Goal: Information Seeking & Learning: Learn about a topic

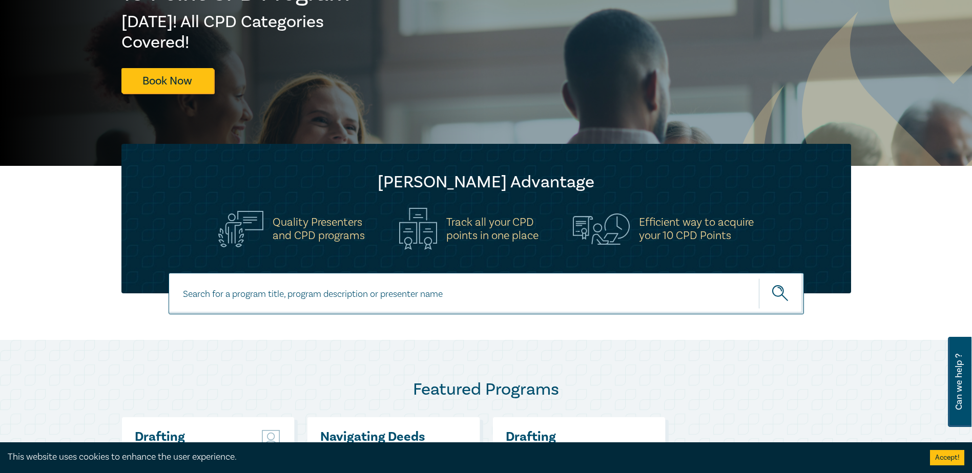
scroll to position [154, 0]
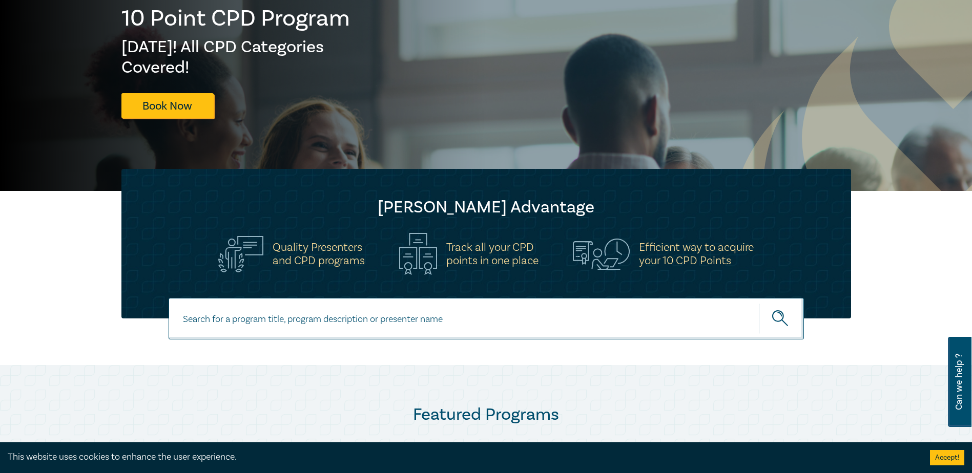
click at [229, 318] on input at bounding box center [486, 318] width 635 height 41
type input "trademarks"
click at [759, 303] on button "submit" at bounding box center [781, 318] width 45 height 31
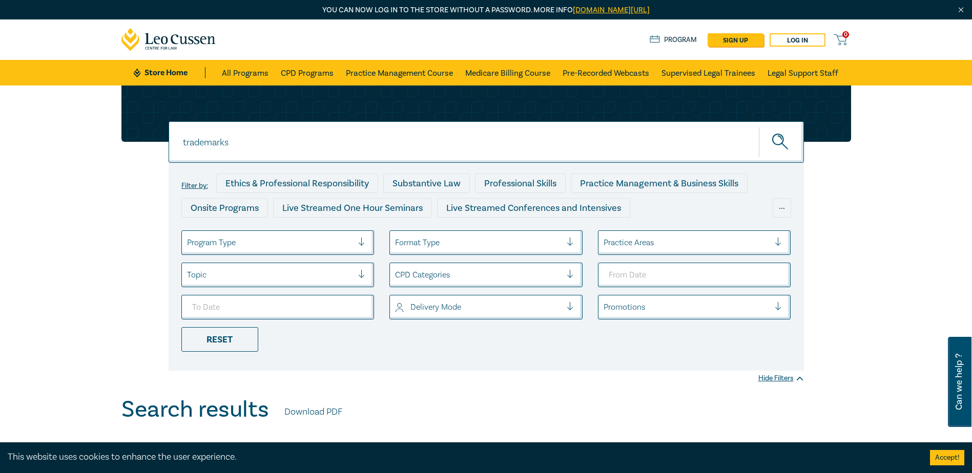
click at [240, 138] on input "trademarks" at bounding box center [486, 141] width 635 height 41
click at [759, 127] on button "submit" at bounding box center [781, 142] width 45 height 31
click at [789, 149] on icon "submit" at bounding box center [781, 143] width 18 height 18
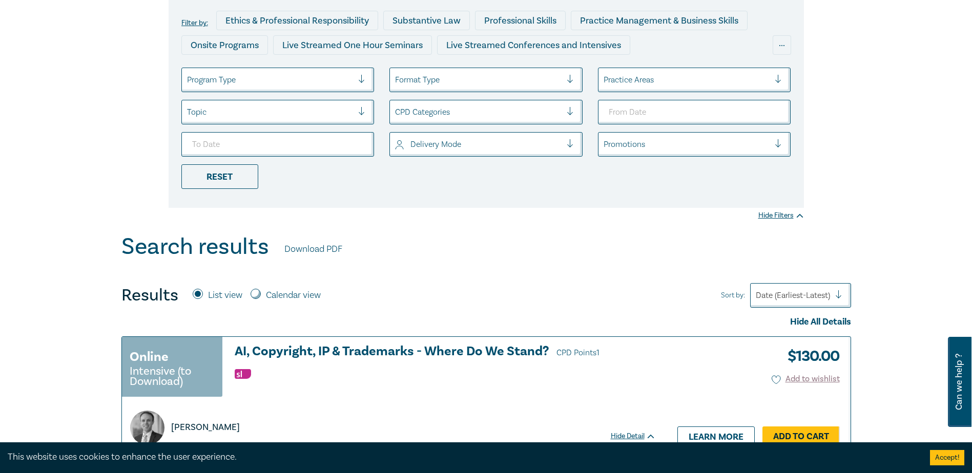
scroll to position [51, 0]
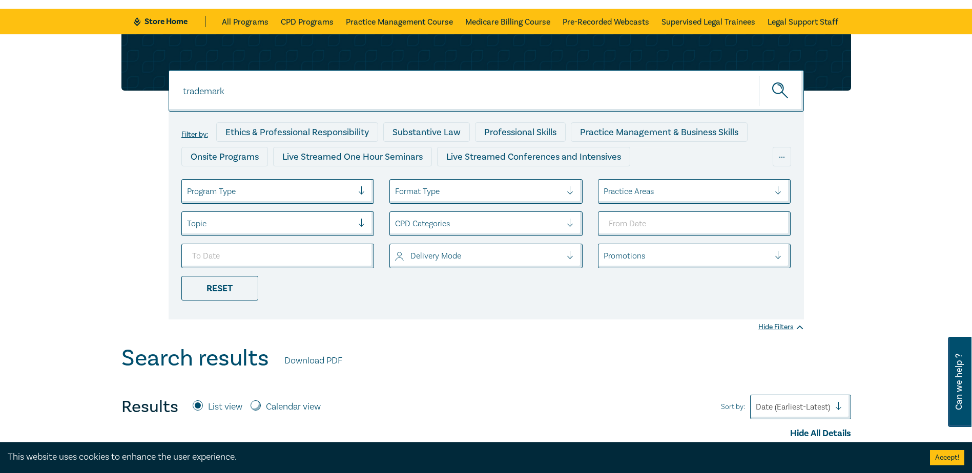
drag, startPoint x: 242, startPoint y: 85, endPoint x: 165, endPoint y: 87, distance: 76.4
click at [165, 87] on div "trademark trademark trademark Filter by: Ethics & Professional Responsibility S…" at bounding box center [486, 176] width 742 height 285
click at [759, 75] on button "submit" at bounding box center [781, 90] width 45 height 31
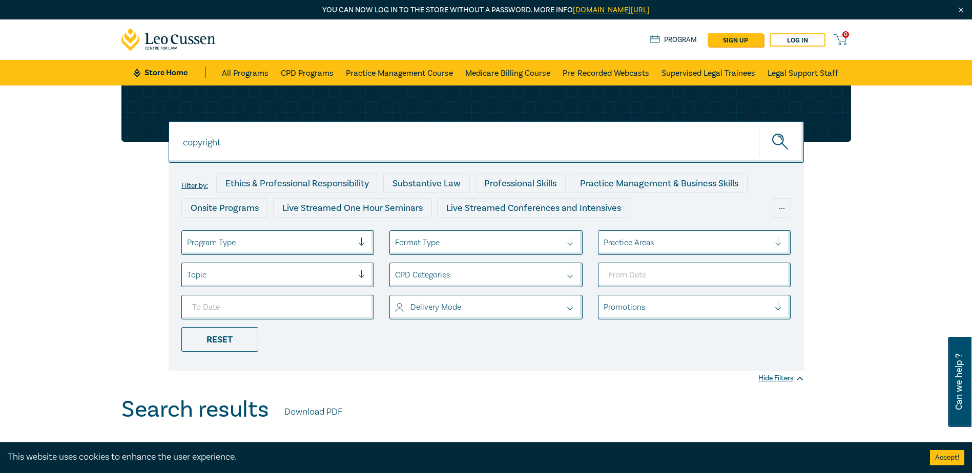
drag, startPoint x: 241, startPoint y: 145, endPoint x: 174, endPoint y: 147, distance: 67.7
click at [176, 146] on input "copyright" at bounding box center [486, 141] width 635 height 41
click at [759, 127] on button "submit" at bounding box center [781, 142] width 45 height 31
type input "Intellectual"
click at [759, 127] on button "submit" at bounding box center [781, 142] width 45 height 31
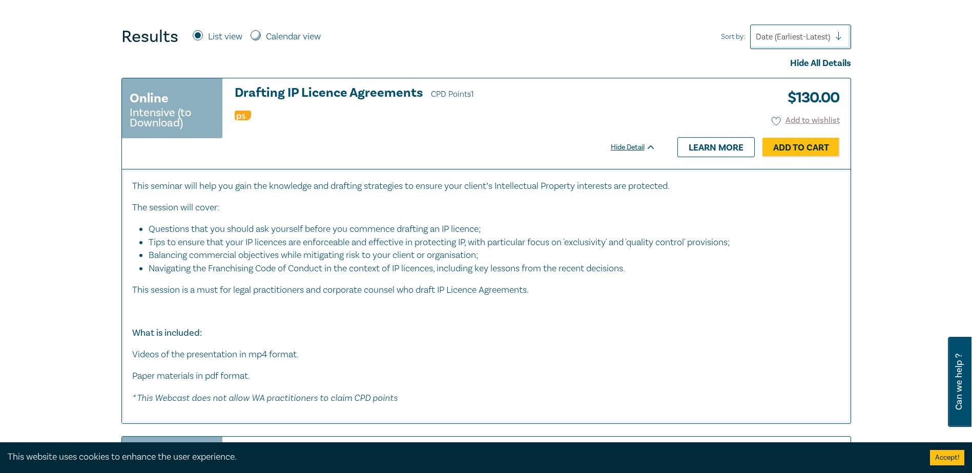
scroll to position [410, 0]
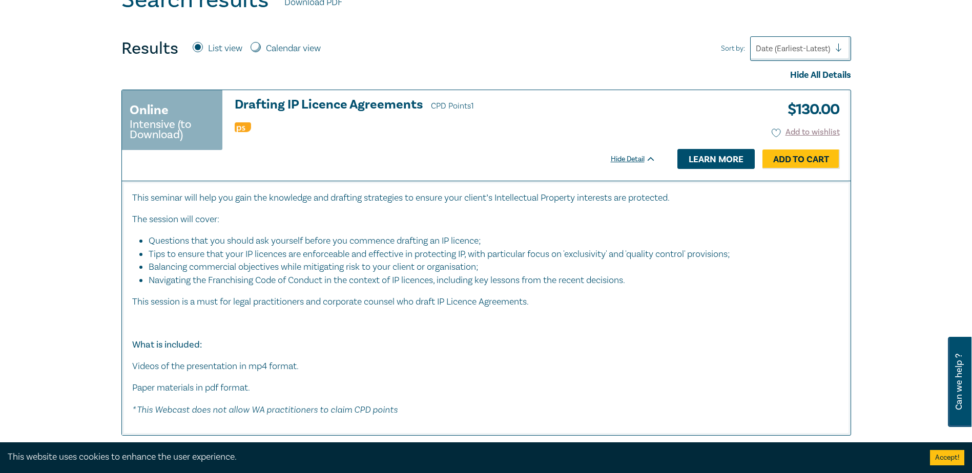
click at [730, 165] on link "Learn more" at bounding box center [715, 158] width 77 height 19
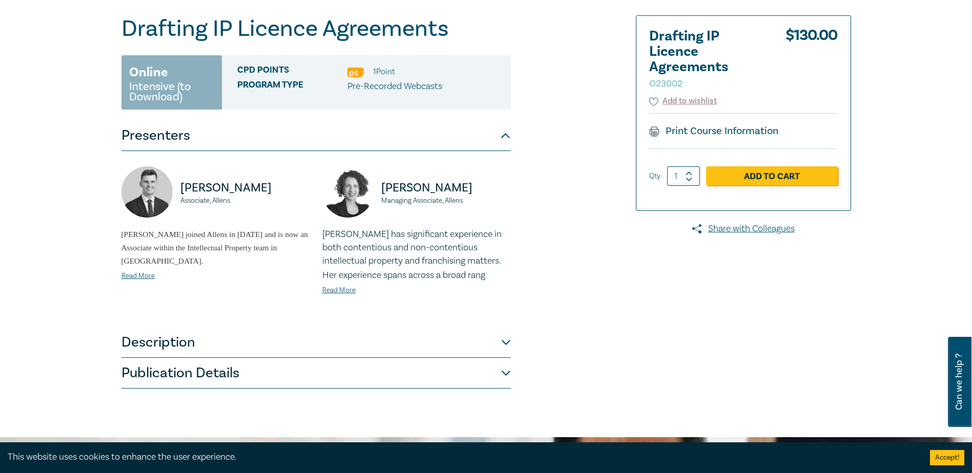
scroll to position [154, 0]
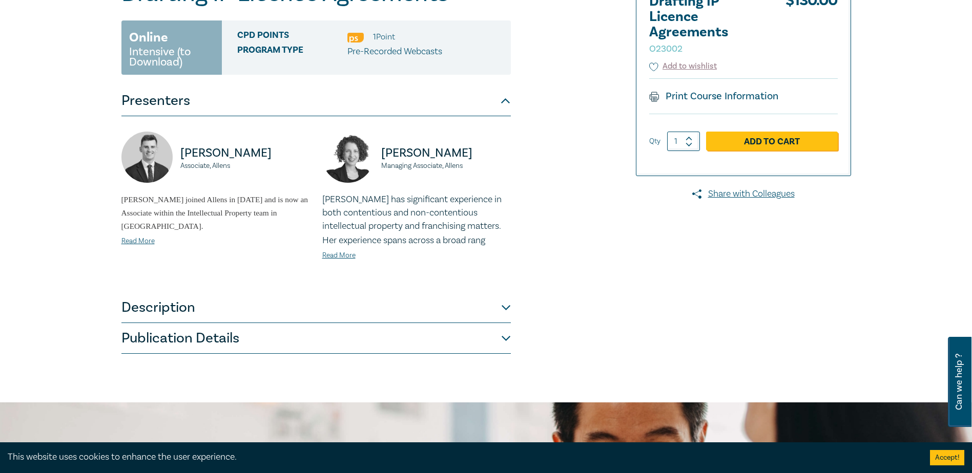
click at [159, 306] on button "Description" at bounding box center [315, 308] width 389 height 31
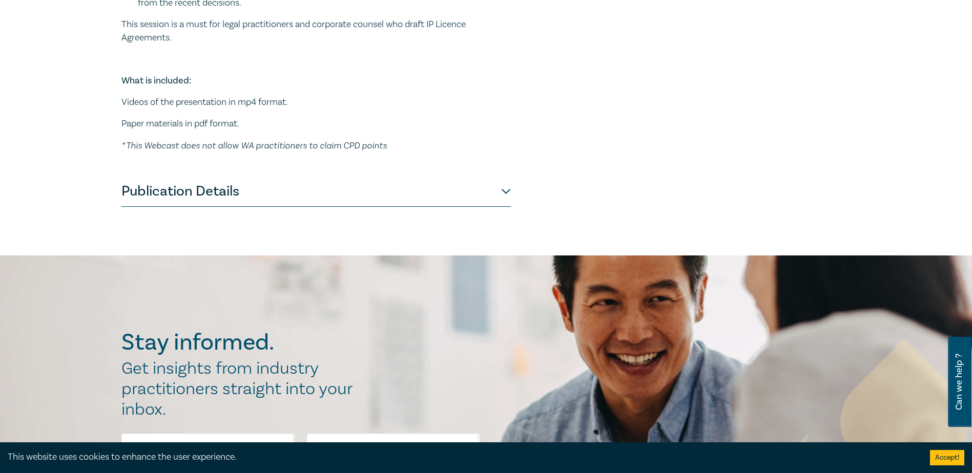
scroll to position [461, 0]
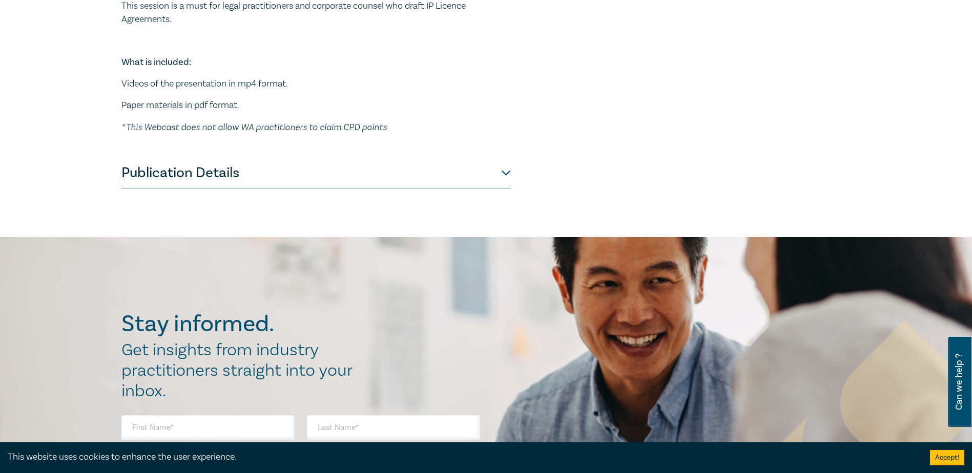
click at [257, 173] on button "Publication Details" at bounding box center [315, 173] width 389 height 31
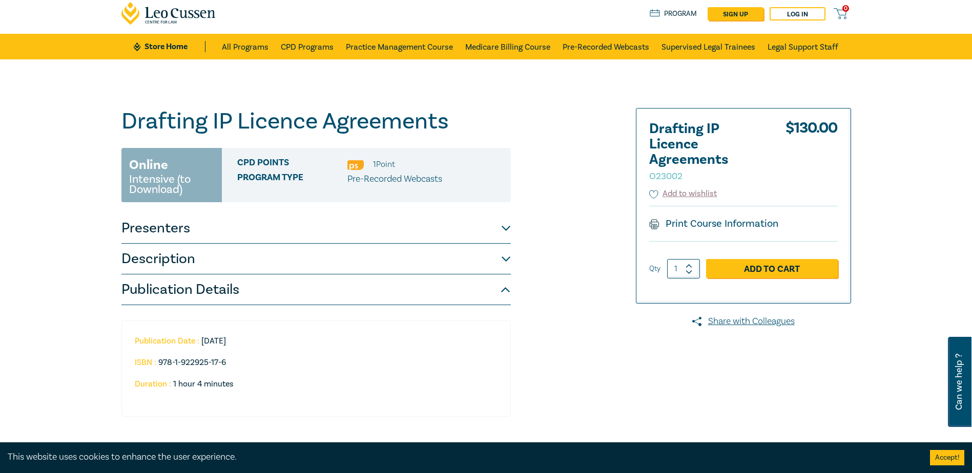
scroll to position [0, 0]
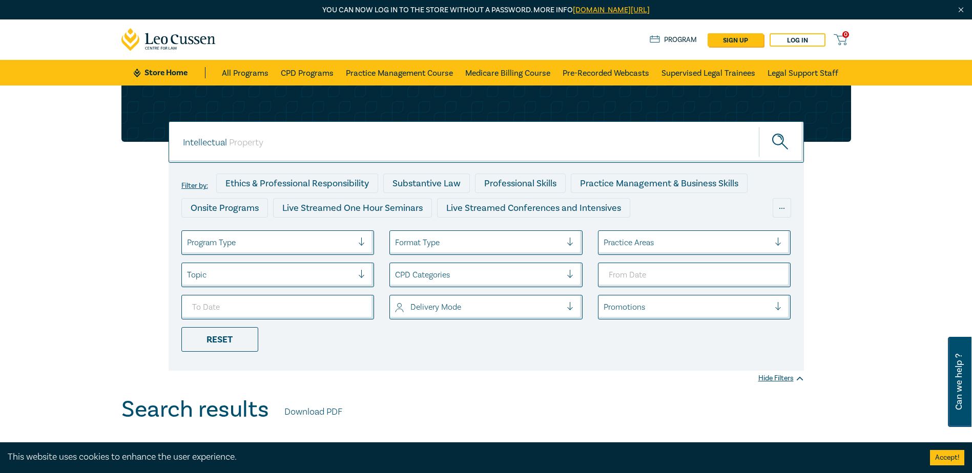
drag, startPoint x: 257, startPoint y: 142, endPoint x: 137, endPoint y: 141, distance: 119.4
click at [141, 139] on div "Intellectual Intellectual Intellectual Filter by: Ethics & Professional Respons…" at bounding box center [486, 228] width 742 height 285
type input "background"
click at [759, 127] on button "submit" at bounding box center [781, 142] width 45 height 31
drag, startPoint x: 215, startPoint y: 142, endPoint x: 155, endPoint y: 146, distance: 60.1
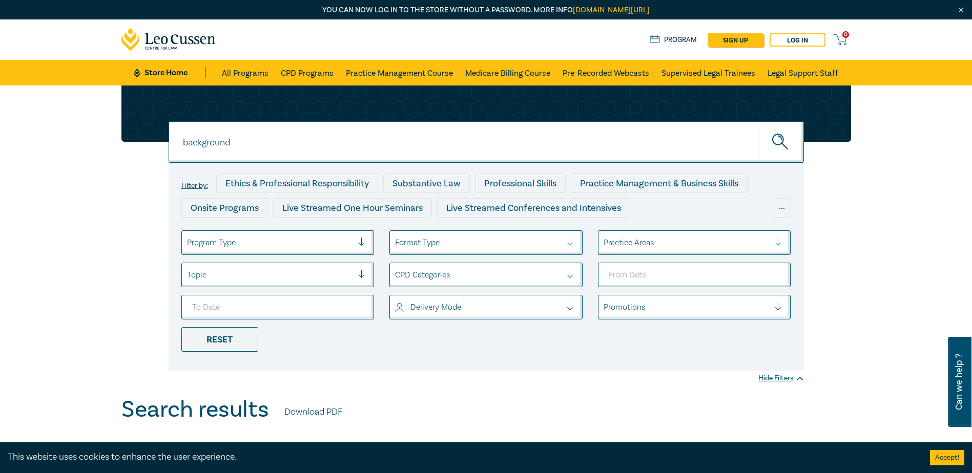
click at [156, 146] on div "background background background Filter by: Ethics & Professional Responsibilit…" at bounding box center [486, 228] width 742 height 285
type input "confidentiality"
click at [759, 127] on button "submit" at bounding box center [781, 142] width 45 height 31
